Goal: Information Seeking & Learning: Learn about a topic

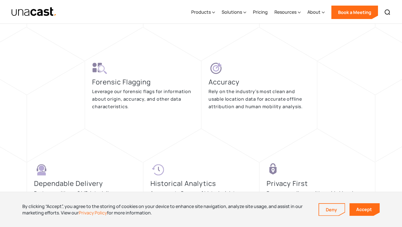
scroll to position [1181, 0]
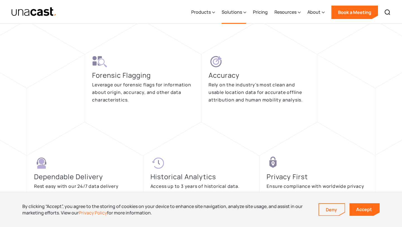
click at [238, 13] on div "Solutions" at bounding box center [232, 12] width 20 height 7
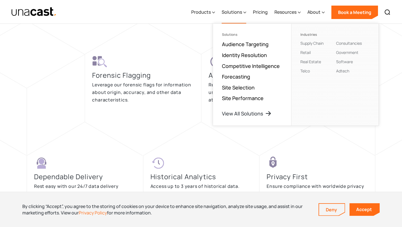
click at [238, 13] on div "Solutions" at bounding box center [232, 12] width 20 height 7
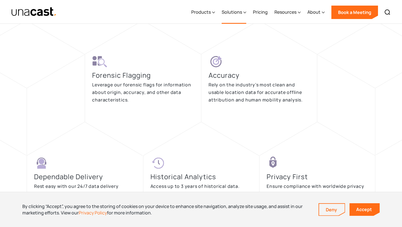
click at [238, 13] on div "Solutions" at bounding box center [232, 12] width 20 height 7
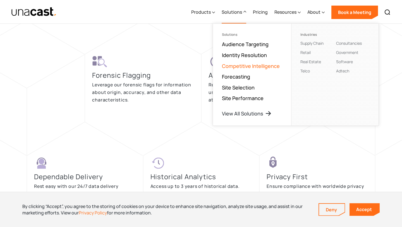
click at [249, 66] on link "Competitive Intelligence" at bounding box center [251, 66] width 58 height 7
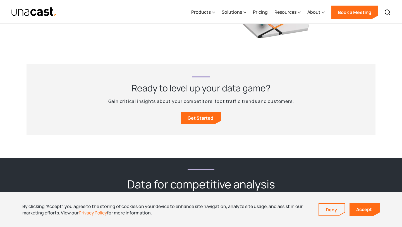
scroll to position [593, 0]
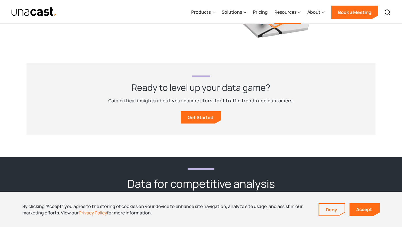
click at [294, 15] on div "Resources" at bounding box center [285, 12] width 22 height 7
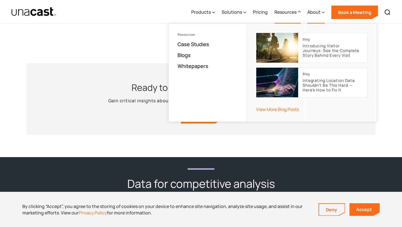
click at [315, 14] on div "About" at bounding box center [313, 12] width 13 height 7
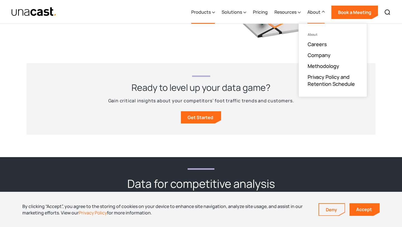
click at [206, 12] on div "Products" at bounding box center [201, 12] width 20 height 7
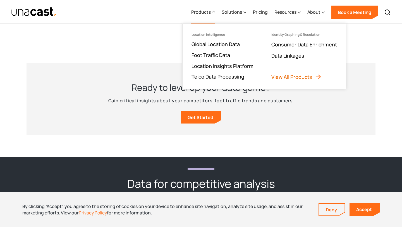
click at [299, 79] on link "View All Products" at bounding box center [296, 76] width 50 height 7
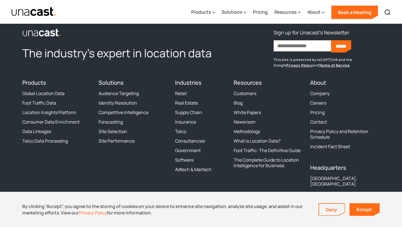
scroll to position [809, 0]
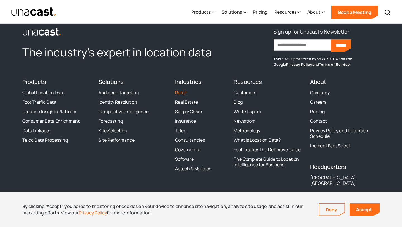
click at [182, 93] on link "Retail" at bounding box center [181, 93] width 12 height 6
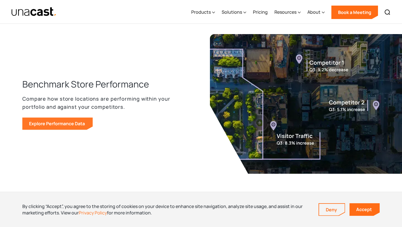
scroll to position [402, 0]
